Goal: Information Seeking & Learning: Check status

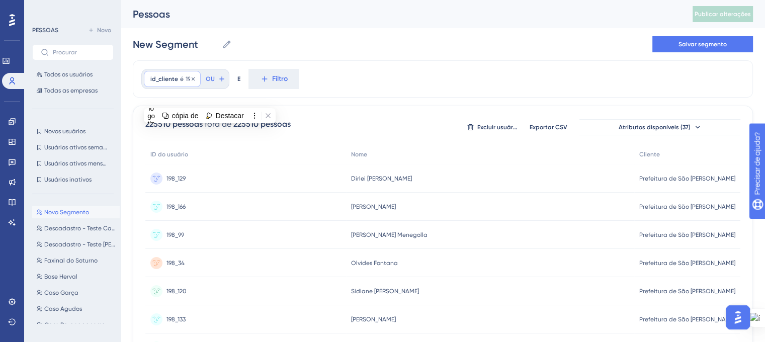
click at [182, 78] on font "é" at bounding box center [182, 78] width 4 height 7
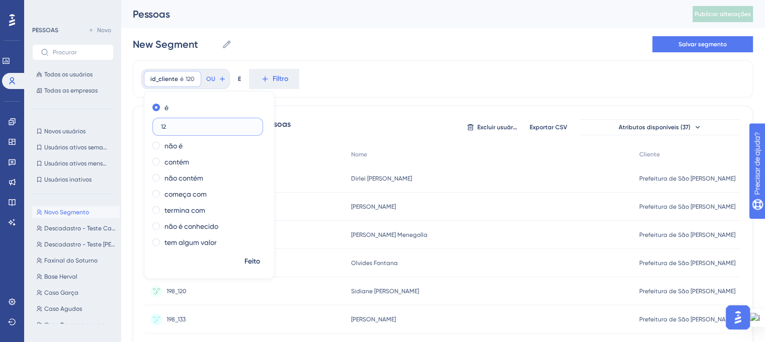
type input "1"
type input "0"
type input "203"
click at [259, 261] on font "Feito" at bounding box center [252, 261] width 16 height 9
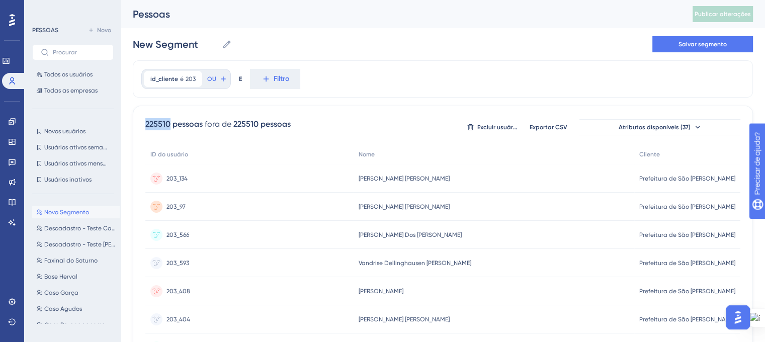
drag, startPoint x: 145, startPoint y: 123, endPoint x: 169, endPoint y: 124, distance: 24.2
click at [169, 124] on font "225510" at bounding box center [157, 124] width 25 height 10
copy font "225510"
click at [180, 76] on font "é" at bounding box center [182, 78] width 4 height 7
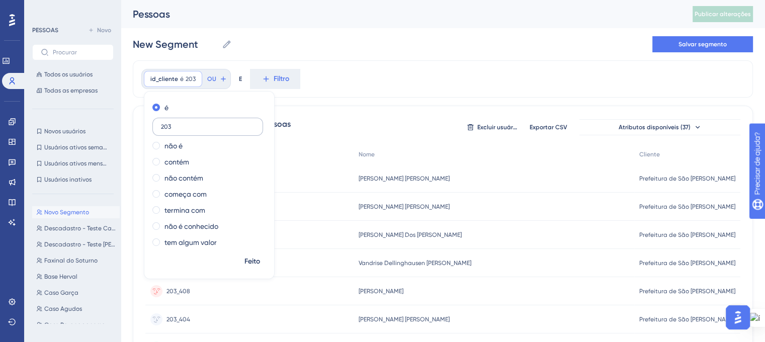
click at [165, 128] on input "203" at bounding box center [208, 126] width 94 height 7
type input "296"
click at [253, 259] on font "Feito" at bounding box center [252, 261] width 16 height 9
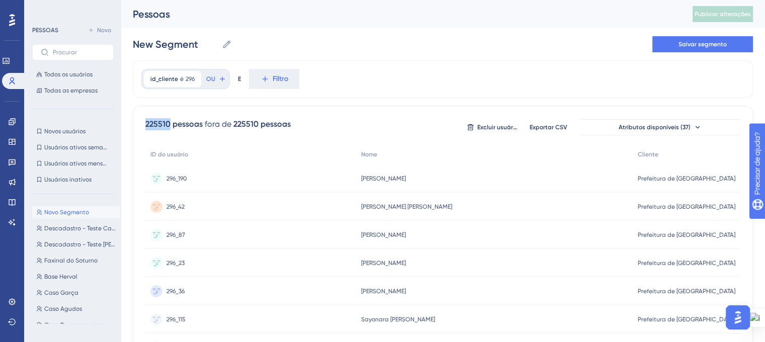
drag, startPoint x: 169, startPoint y: 124, endPoint x: 167, endPoint y: 139, distance: 15.3
click at [147, 124] on font "225510" at bounding box center [157, 124] width 25 height 10
copy font "225510"
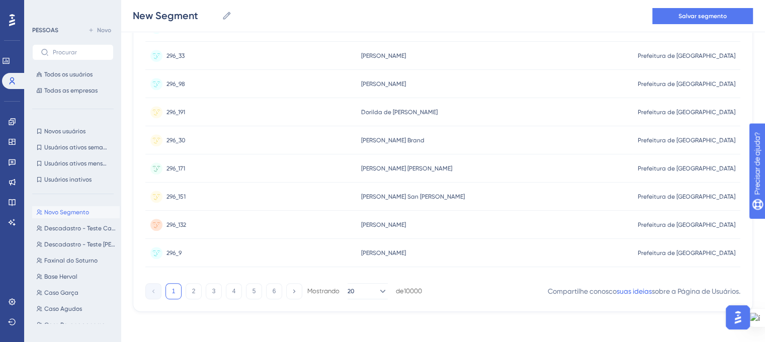
scroll to position [466, 0]
click at [377, 288] on icon at bounding box center [382, 290] width 10 height 10
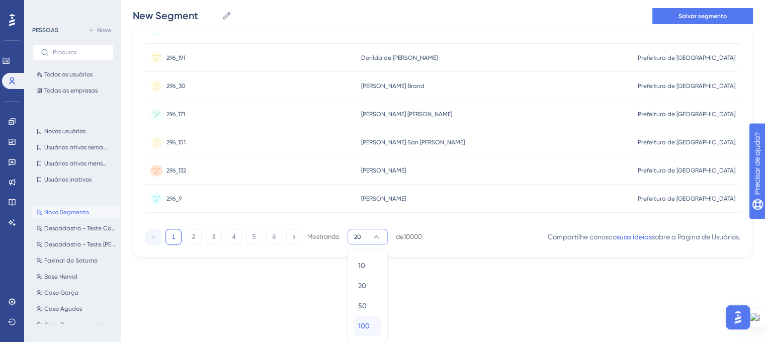
click at [354, 329] on button "100 100" at bounding box center [367, 326] width 27 height 20
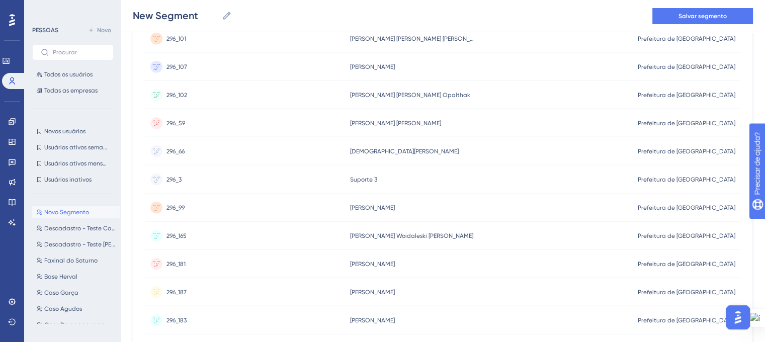
scroll to position [2719, 0]
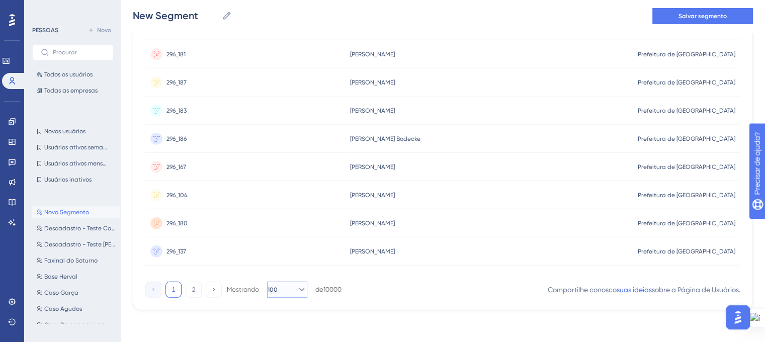
click at [298, 285] on icon at bounding box center [302, 290] width 10 height 10
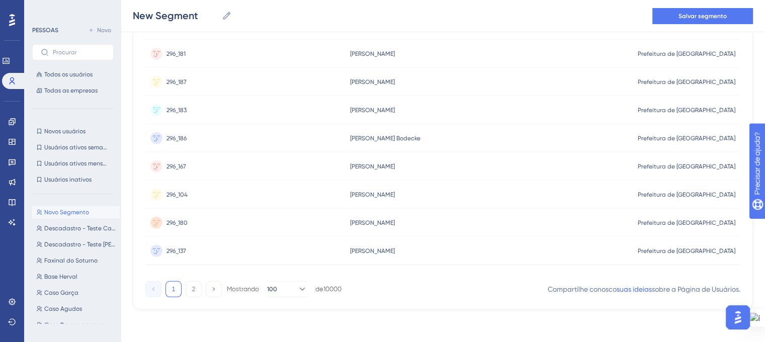
scroll to position [2719, 0]
click at [193, 289] on font "2" at bounding box center [194, 289] width 4 height 7
click at [172, 289] on font "1" at bounding box center [174, 289] width 4 height 7
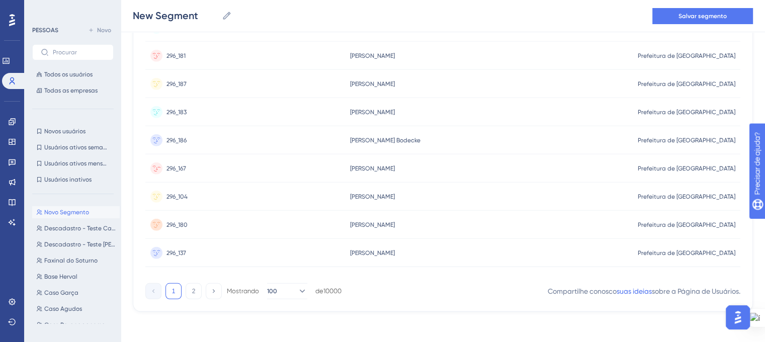
scroll to position [2719, 0]
click at [191, 284] on button "2" at bounding box center [194, 290] width 16 height 16
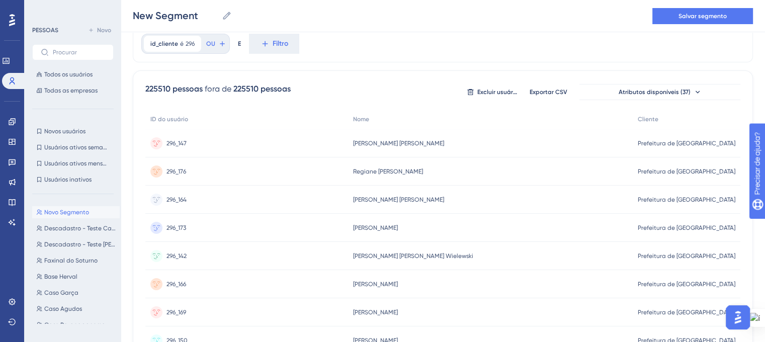
scroll to position [0, 0]
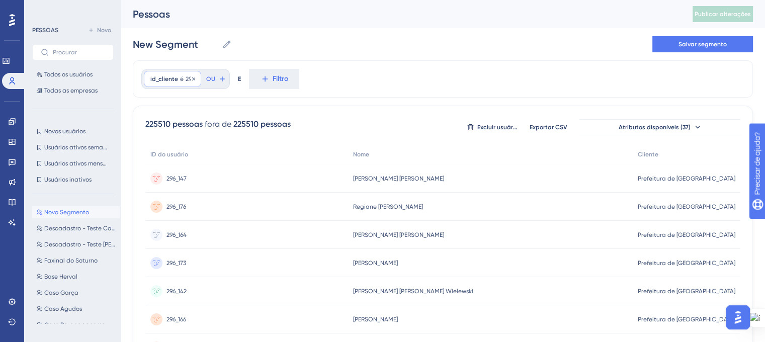
click at [183, 76] on div "id_cliente é 296 296 Remover" at bounding box center [172, 79] width 57 height 16
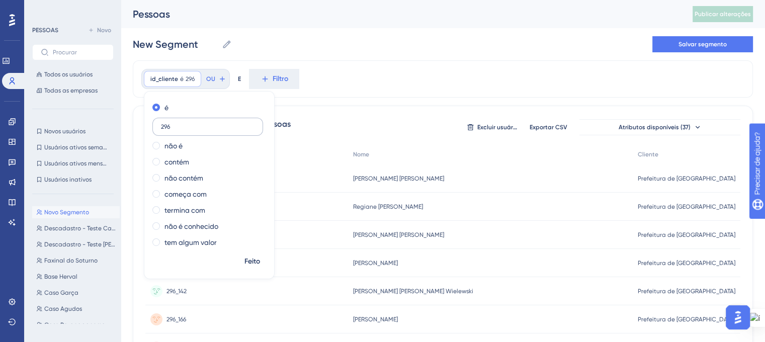
click at [155, 130] on label "296" at bounding box center [207, 127] width 111 height 18
click at [161, 130] on input "296" at bounding box center [208, 126] width 94 height 7
drag, startPoint x: 161, startPoint y: 126, endPoint x: 175, endPoint y: 126, distance: 14.1
click at [175, 126] on input "296" at bounding box center [208, 126] width 94 height 7
paste input "345"
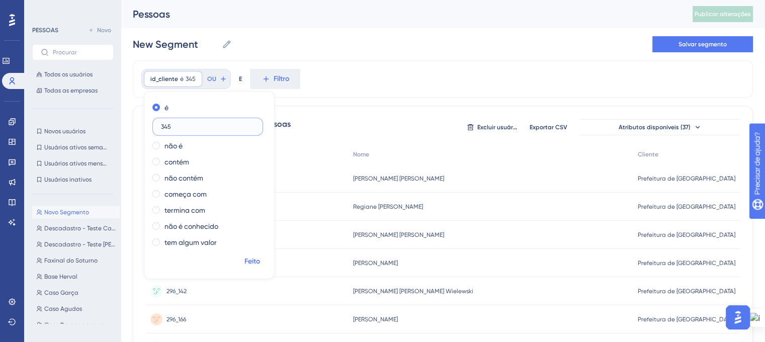
type input "345"
drag, startPoint x: 247, startPoint y: 259, endPoint x: 247, endPoint y: 243, distance: 15.6
click at [247, 258] on font "Feito" at bounding box center [252, 261] width 16 height 9
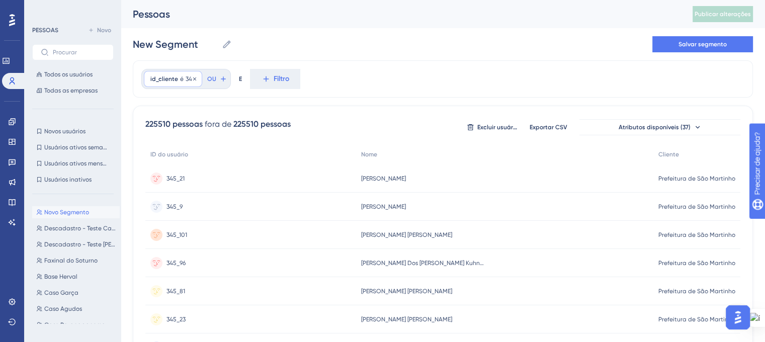
click at [176, 80] on font "id_cliente" at bounding box center [164, 78] width 28 height 7
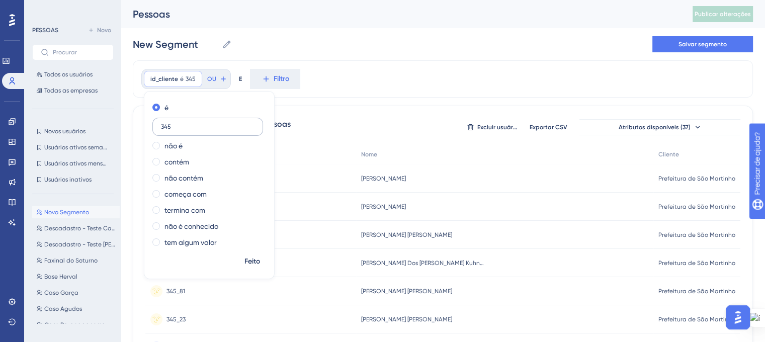
click at [161, 125] on input "345" at bounding box center [208, 126] width 94 height 7
type input "198"
click at [258, 263] on font "Feito" at bounding box center [252, 261] width 16 height 9
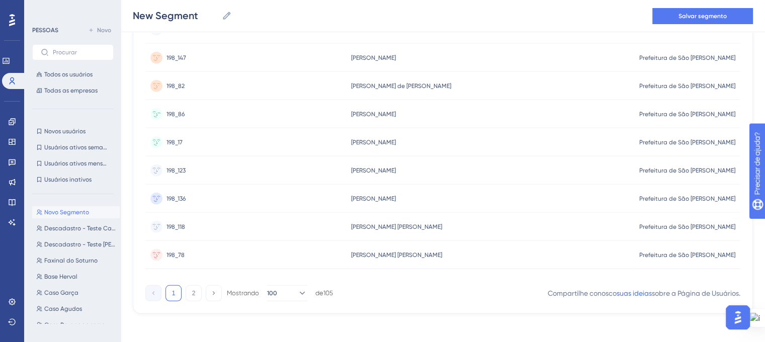
scroll to position [2719, 0]
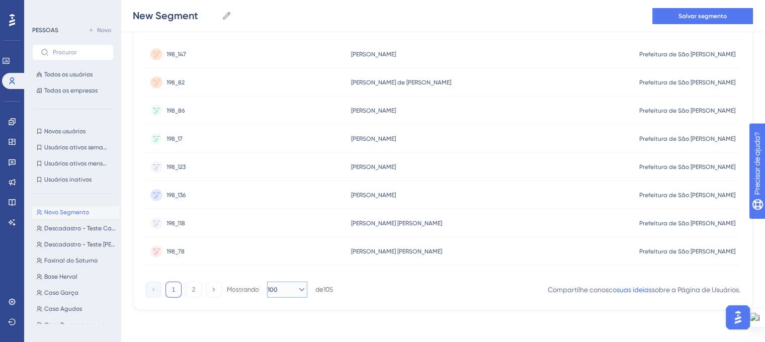
click at [299, 290] on icon at bounding box center [302, 289] width 6 height 3
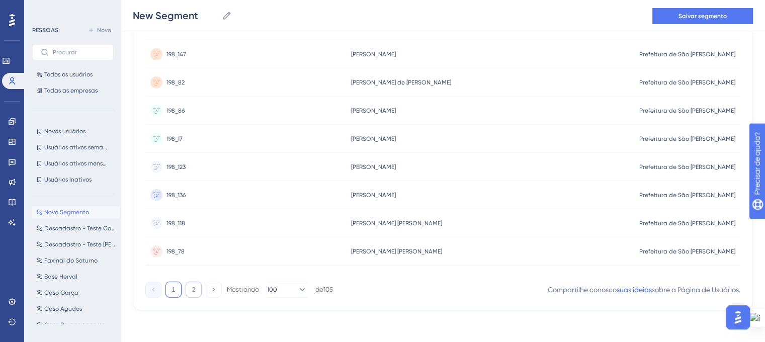
click at [197, 284] on button "2" at bounding box center [194, 290] width 16 height 16
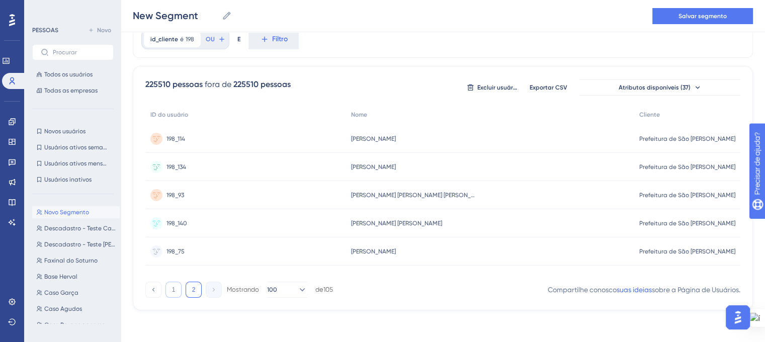
click at [176, 292] on button "1" at bounding box center [173, 290] width 16 height 16
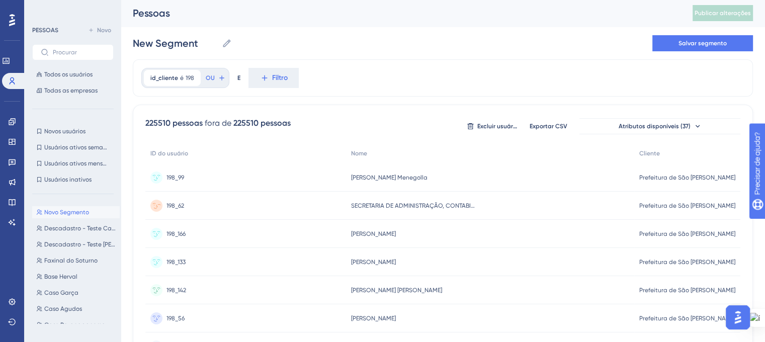
scroll to position [0, 0]
click at [186, 78] on font "198" at bounding box center [190, 78] width 9 height 7
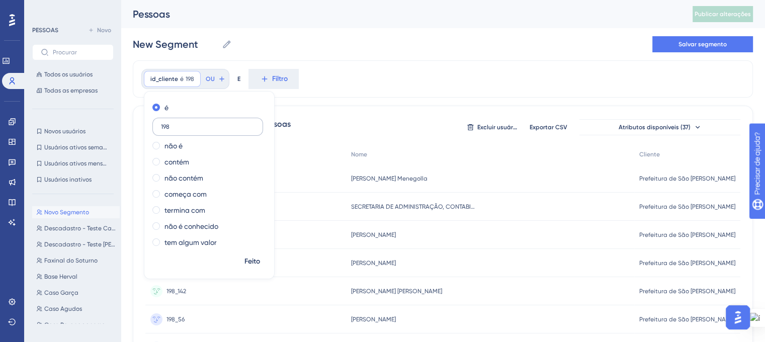
click at [157, 125] on label "198" at bounding box center [207, 127] width 111 height 18
click at [161, 125] on input "198" at bounding box center [208, 126] width 94 height 7
click at [157, 125] on label "198" at bounding box center [207, 127] width 111 height 18
click at [161, 125] on input "198" at bounding box center [208, 126] width 94 height 7
click at [163, 129] on input "198" at bounding box center [208, 126] width 94 height 7
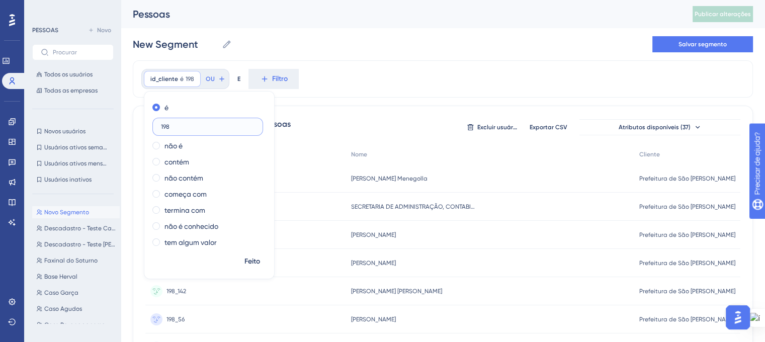
click at [163, 129] on input "198" at bounding box center [208, 126] width 94 height 7
paste input "203"
type input "203"
click at [251, 257] on font "Feito" at bounding box center [252, 261] width 16 height 9
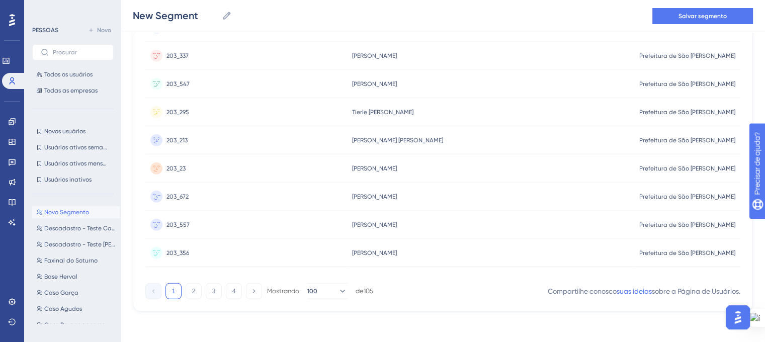
scroll to position [2719, 0]
click at [338, 291] on icon at bounding box center [342, 290] width 10 height 10
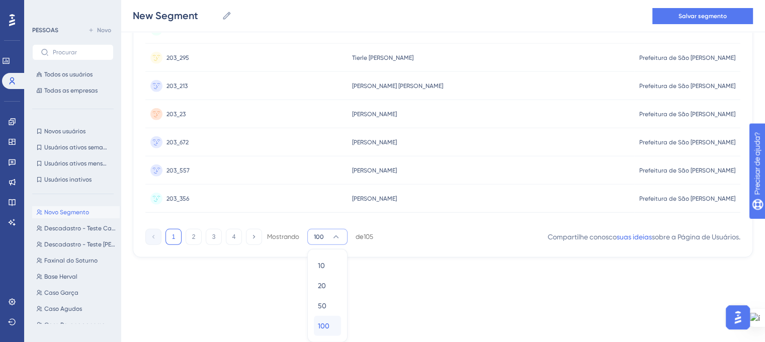
drag, startPoint x: 329, startPoint y: 320, endPoint x: 365, endPoint y: 299, distance: 41.0
click at [329, 320] on div "100 100" at bounding box center [327, 326] width 19 height 20
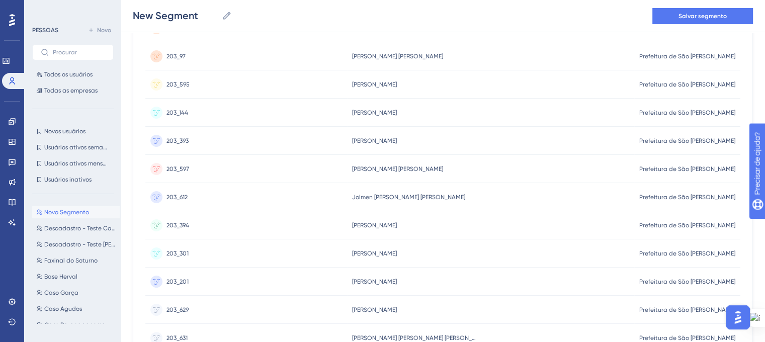
scroll to position [0, 0]
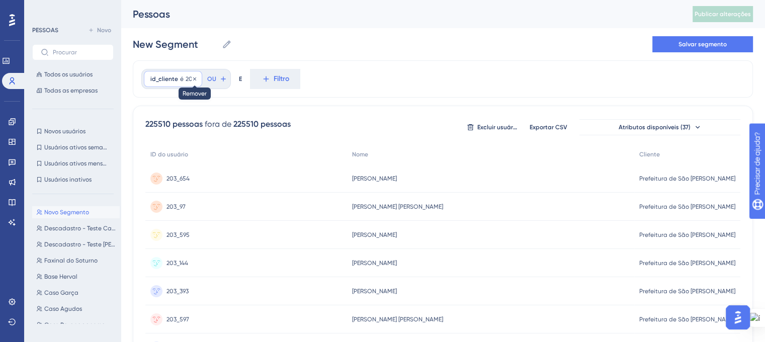
click at [189, 81] on font "203" at bounding box center [191, 78] width 10 height 7
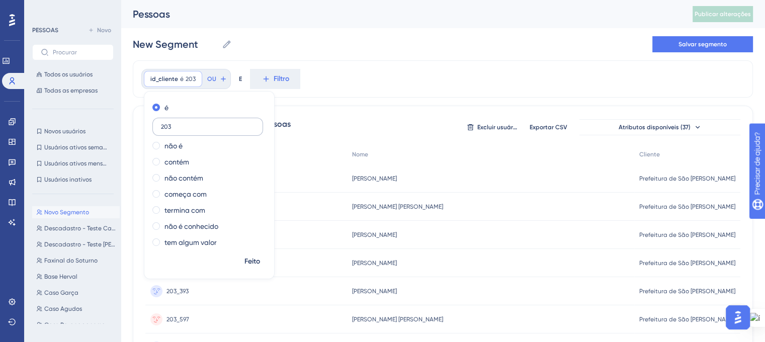
click at [166, 126] on input "203" at bounding box center [208, 126] width 94 height 7
type input "296"
click at [250, 265] on span "Feito" at bounding box center [252, 261] width 16 height 12
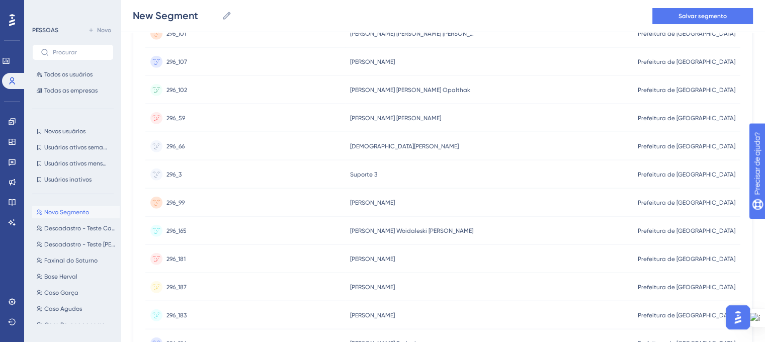
scroll to position [2719, 0]
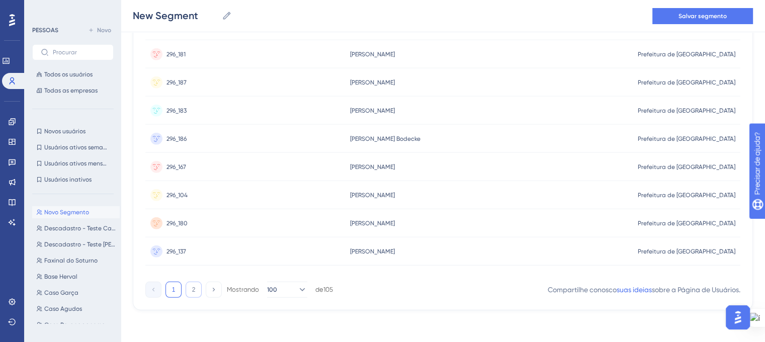
click at [195, 286] on button "2" at bounding box center [194, 290] width 16 height 16
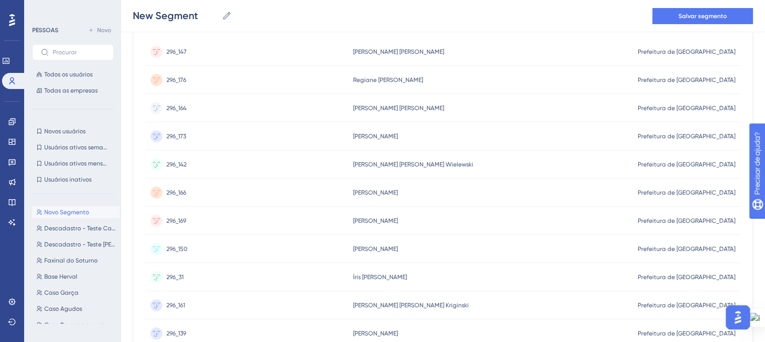
scroll to position [132, 0]
drag, startPoint x: 768, startPoint y: 136, endPoint x: 63, endPoint y: 14, distance: 715.9
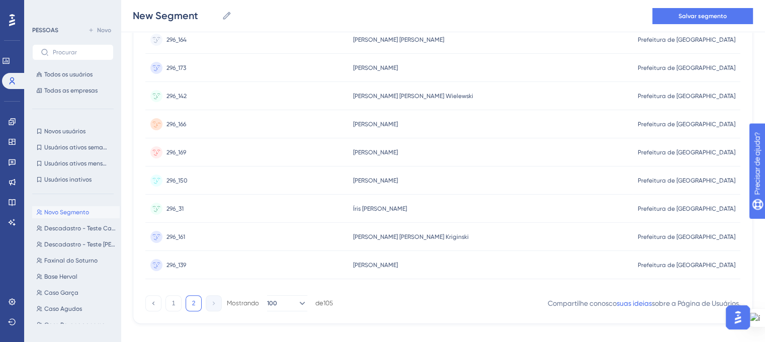
scroll to position [213, 0]
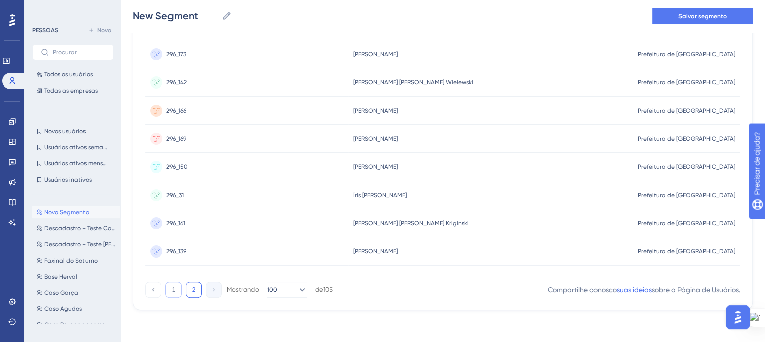
click at [173, 290] on font "1" at bounding box center [174, 289] width 4 height 7
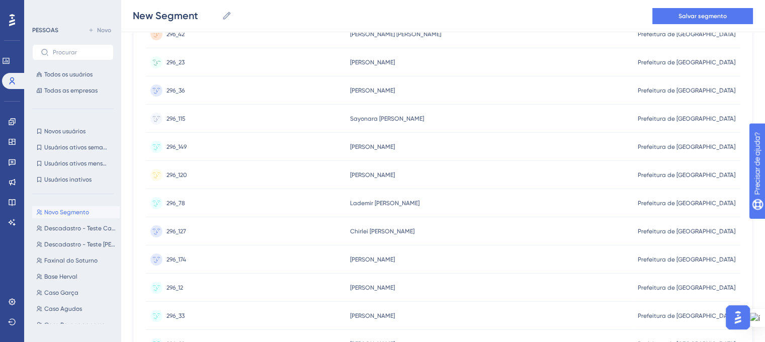
scroll to position [0, 0]
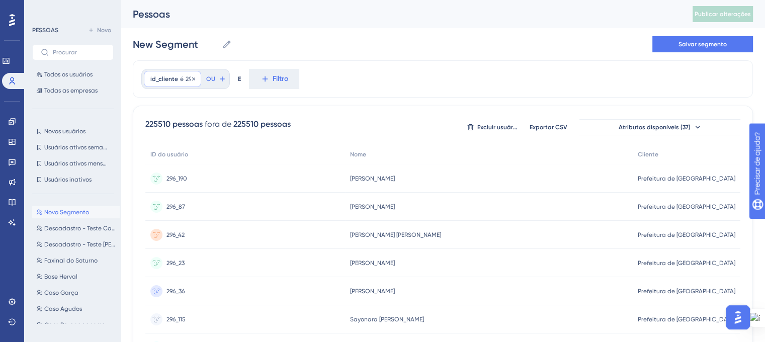
drag, startPoint x: 179, startPoint y: 76, endPoint x: 179, endPoint y: 82, distance: 6.0
click at [180, 76] on font "é" at bounding box center [182, 78] width 4 height 7
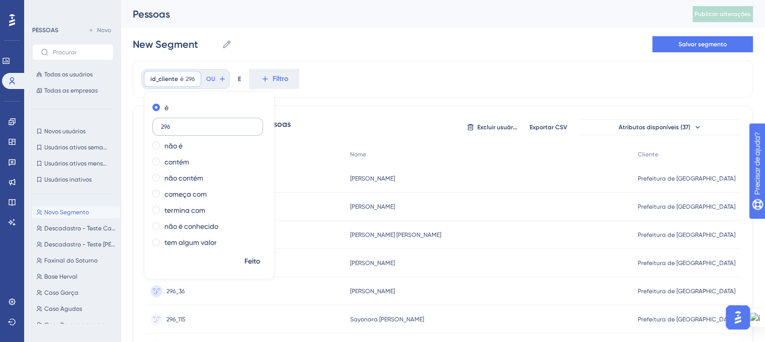
click at [165, 123] on input "296" at bounding box center [208, 126] width 94 height 7
type input "203"
click at [257, 264] on font "Feito" at bounding box center [252, 261] width 16 height 9
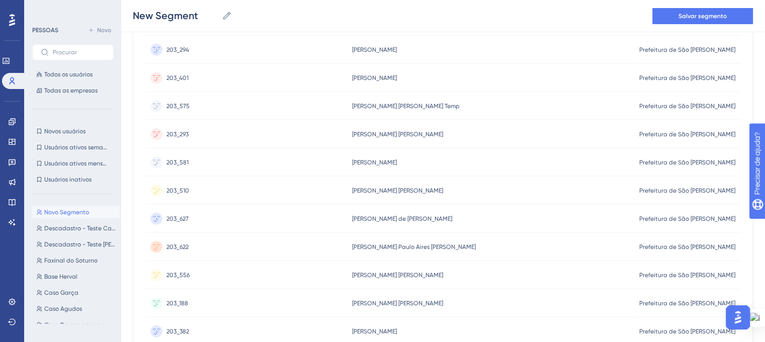
scroll to position [2719, 0]
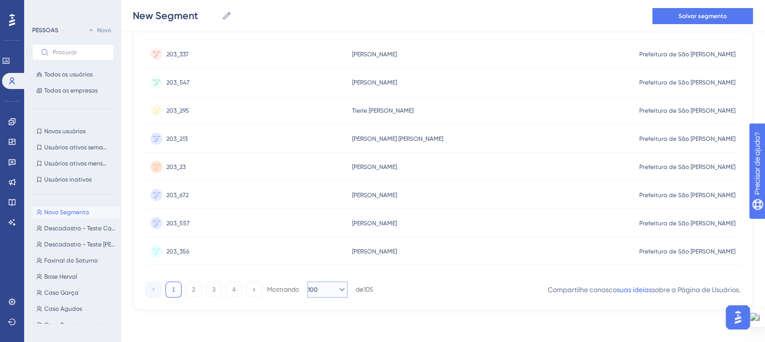
click at [337, 292] on icon at bounding box center [342, 290] width 10 height 10
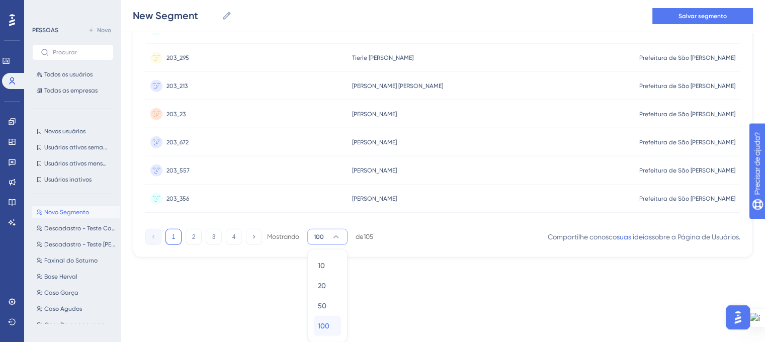
click at [325, 326] on font "100" at bounding box center [324, 326] width 12 height 8
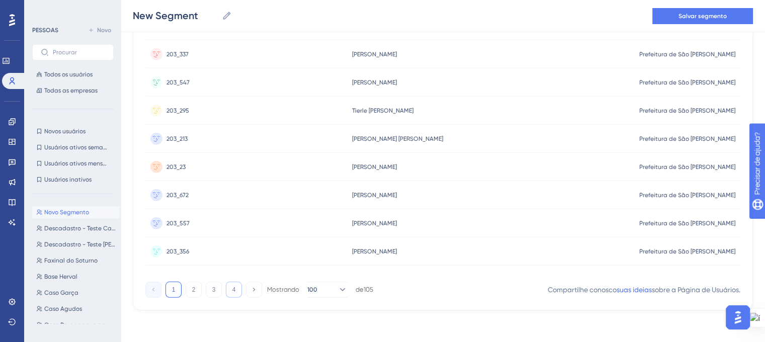
click at [235, 287] on font "4" at bounding box center [234, 289] width 4 height 7
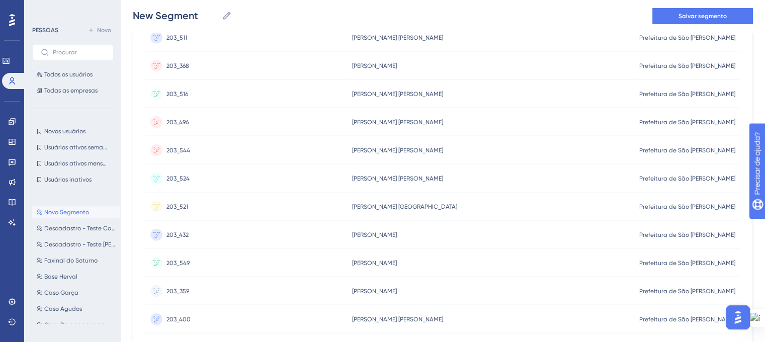
scroll to position [2381, 0]
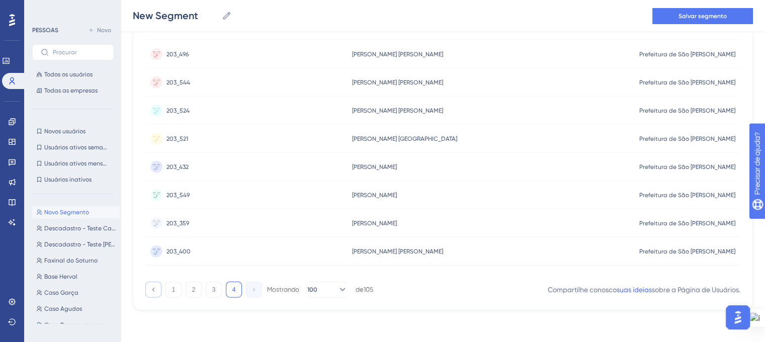
click at [157, 288] on button at bounding box center [153, 290] width 16 height 16
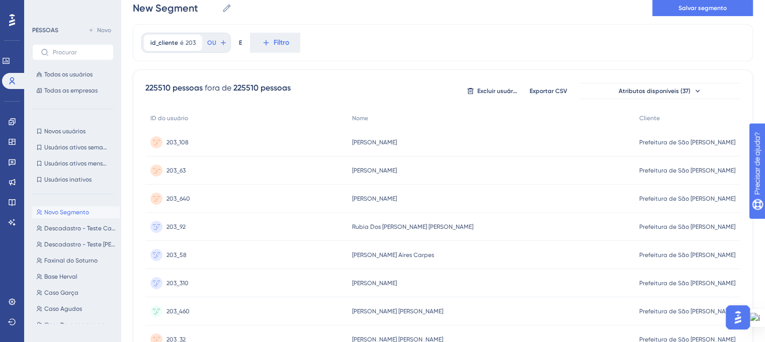
scroll to position [0, 0]
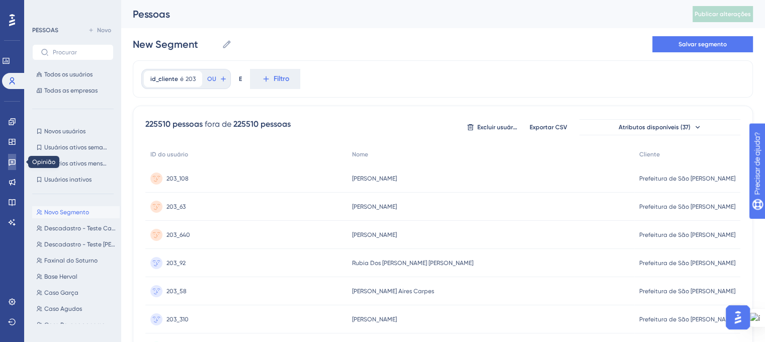
click at [14, 165] on icon at bounding box center [12, 162] width 8 height 8
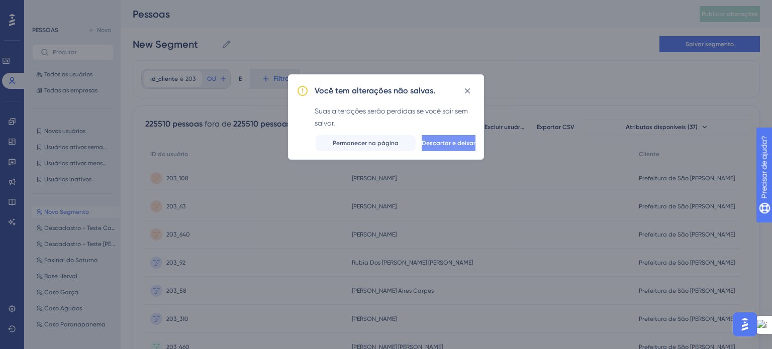
click at [422, 141] on font "Descartar e deixar" at bounding box center [449, 143] width 54 height 7
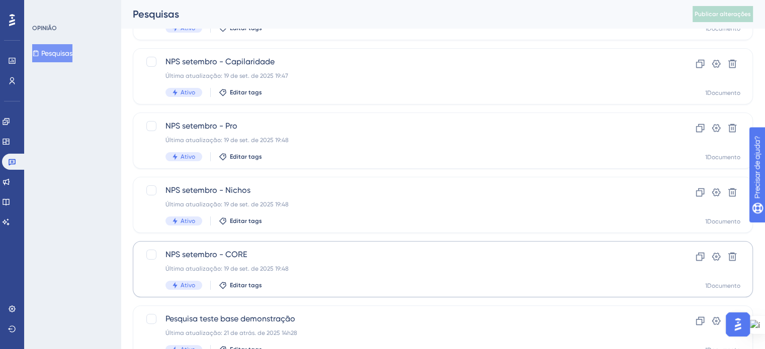
scroll to position [201, 0]
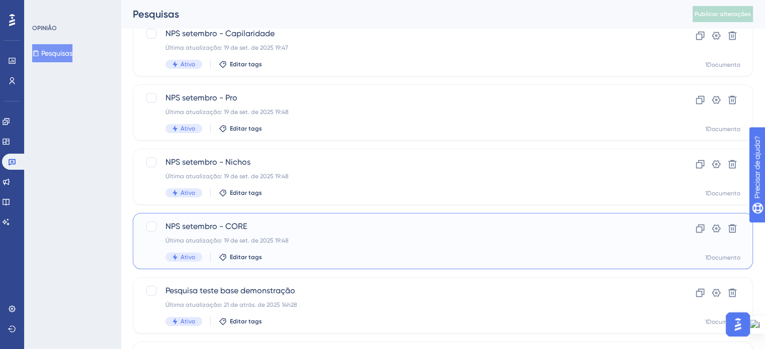
click at [313, 246] on div "NPS setembro - CORE Última atualização: 19 de set. de 2025 19:48 Ativo Editar t…" at bounding box center [402, 241] width 474 height 41
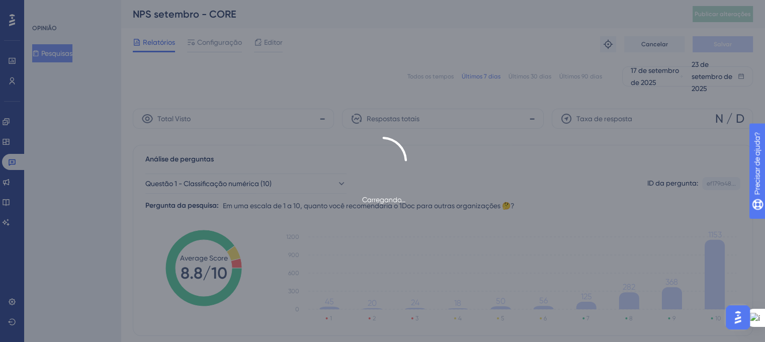
scroll to position [50, 0]
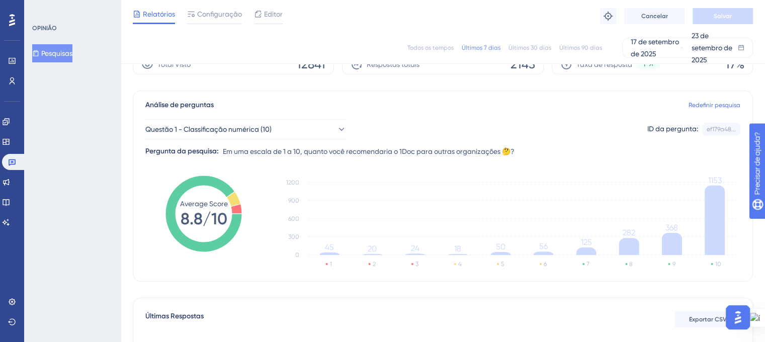
click at [438, 48] on font "Todos os tempos" at bounding box center [430, 47] width 46 height 7
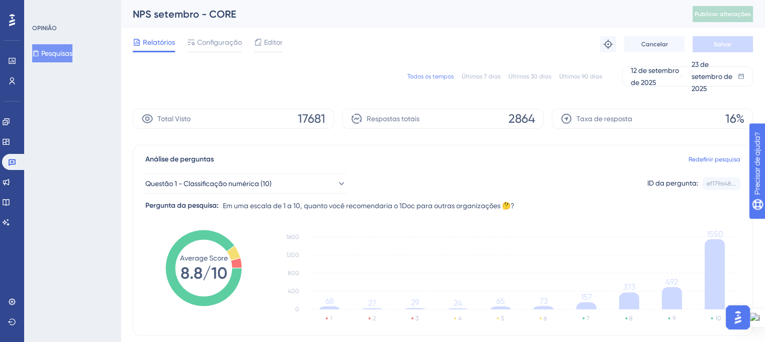
click at [45, 47] on button "Pesquisas" at bounding box center [52, 53] width 40 height 18
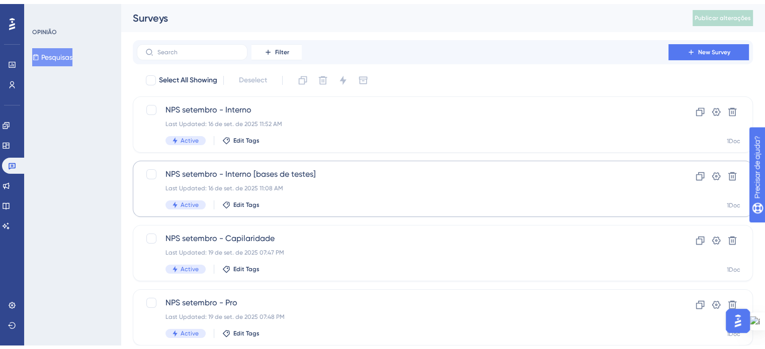
scroll to position [101, 0]
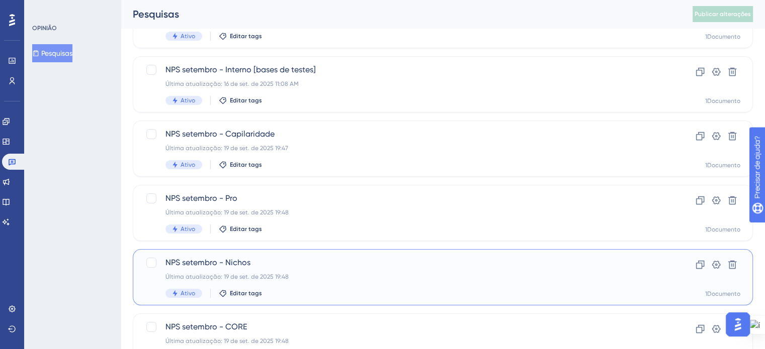
click at [296, 291] on div "Ativo Editar tags" at bounding box center [402, 293] width 474 height 9
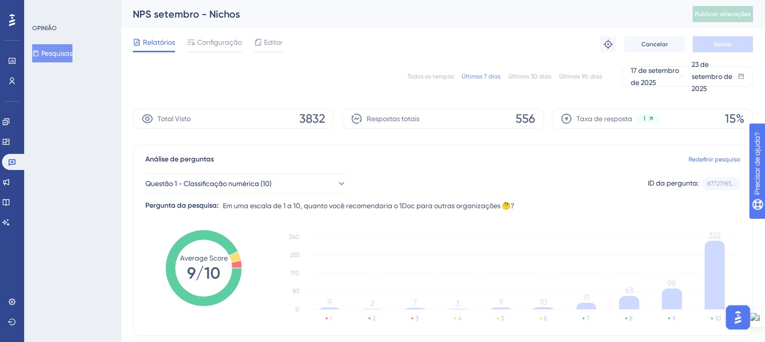
click at [432, 75] on font "Todos os tempos" at bounding box center [430, 76] width 46 height 7
click at [54, 57] on font "Pesquisas" at bounding box center [56, 53] width 31 height 8
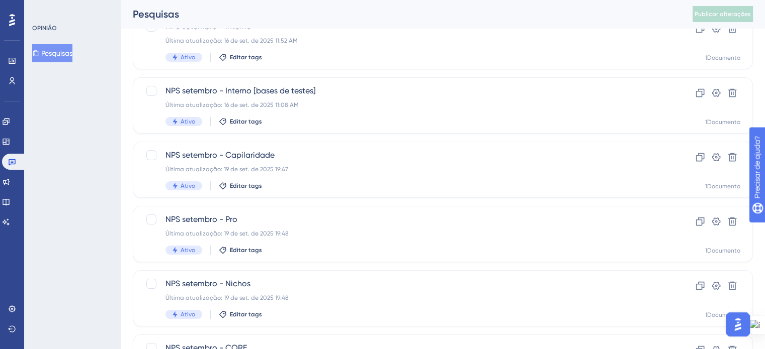
scroll to position [101, 0]
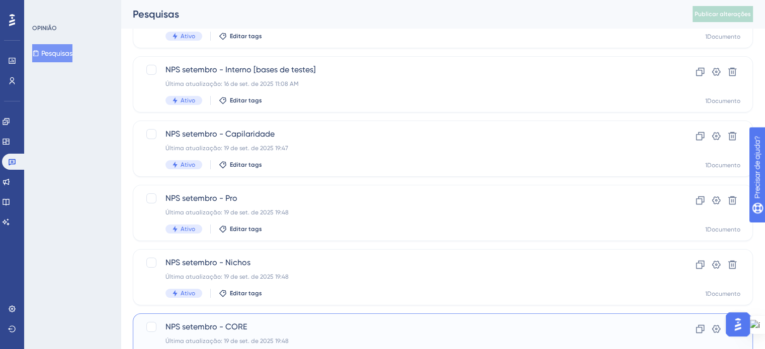
click at [339, 322] on span "NPS setembro - CORE" at bounding box center [402, 327] width 474 height 12
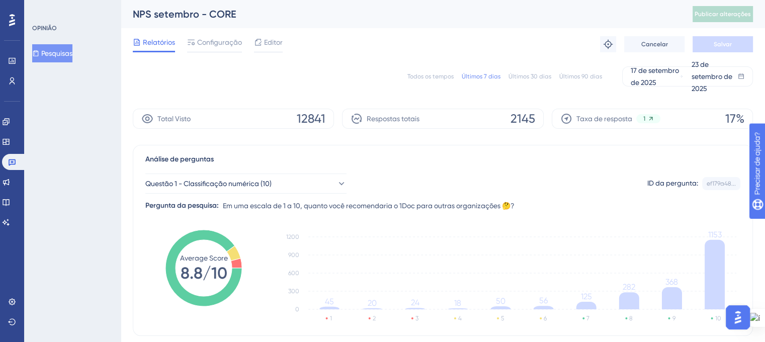
click at [440, 78] on font "Todos os tempos" at bounding box center [430, 76] width 46 height 7
click at [50, 54] on font "Pesquisas" at bounding box center [56, 53] width 31 height 8
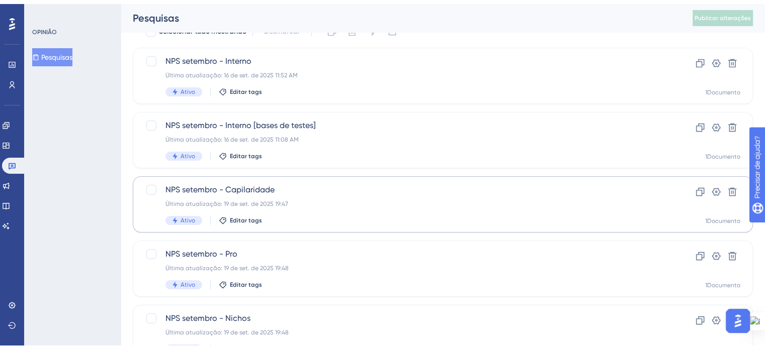
scroll to position [50, 0]
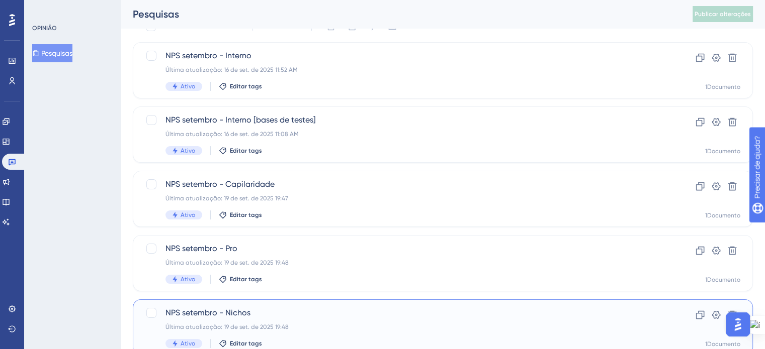
click at [328, 311] on span "NPS setembro - Nichos" at bounding box center [402, 313] width 474 height 12
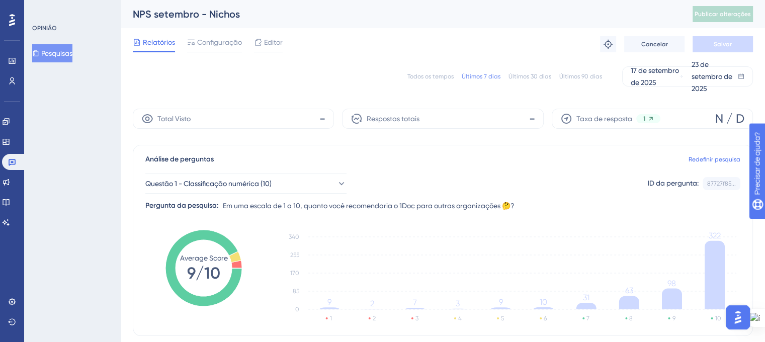
click at [62, 53] on font "Pesquisas" at bounding box center [56, 53] width 31 height 8
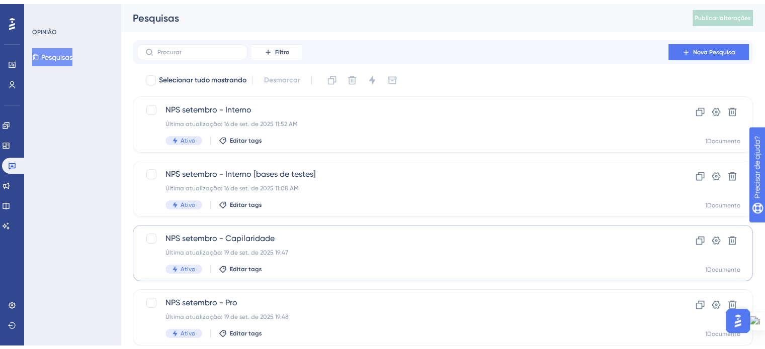
scroll to position [50, 0]
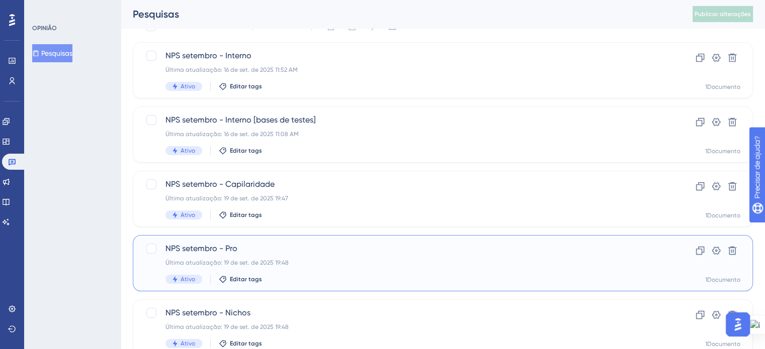
click at [291, 274] on div "NPS setembro - Pro Última atualização: 19 de set. de 2025 19:48 Ativo Editar ta…" at bounding box center [402, 263] width 474 height 41
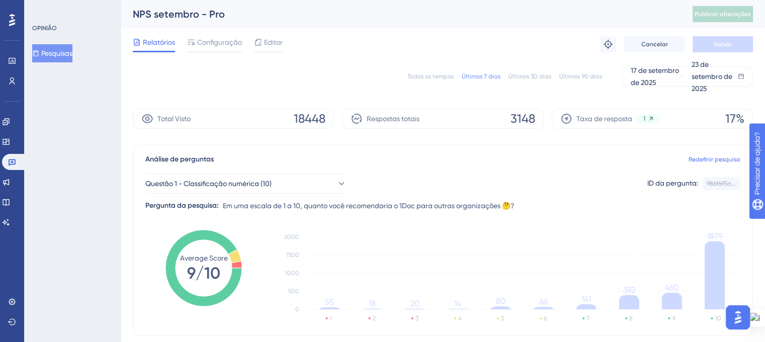
click at [434, 74] on font "Todos os tempos" at bounding box center [430, 76] width 46 height 7
click at [76, 126] on div "OPINIÃO Pesquisas" at bounding box center [72, 171] width 97 height 342
click at [64, 55] on font "Pesquisas" at bounding box center [56, 53] width 31 height 8
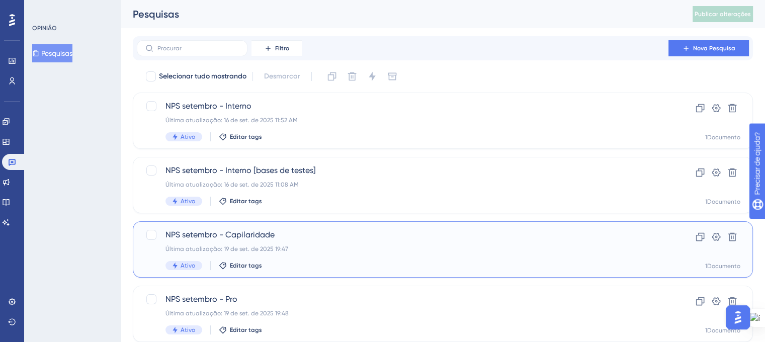
click at [264, 239] on font "NPS setembro - Capilaridade" at bounding box center [219, 235] width 109 height 10
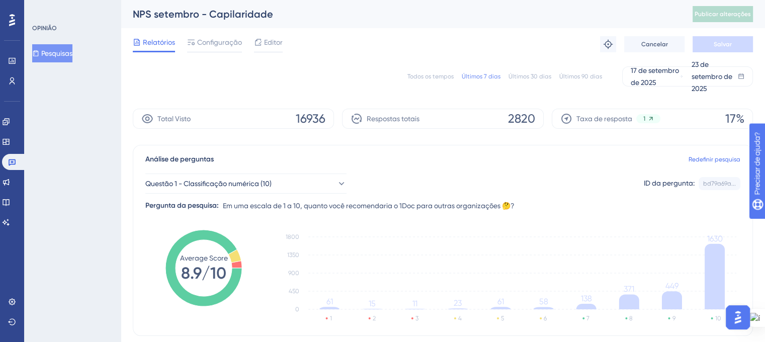
click at [445, 76] on font "Todos os tempos" at bounding box center [430, 76] width 46 height 7
